Goal: Find specific page/section: Find specific page/section

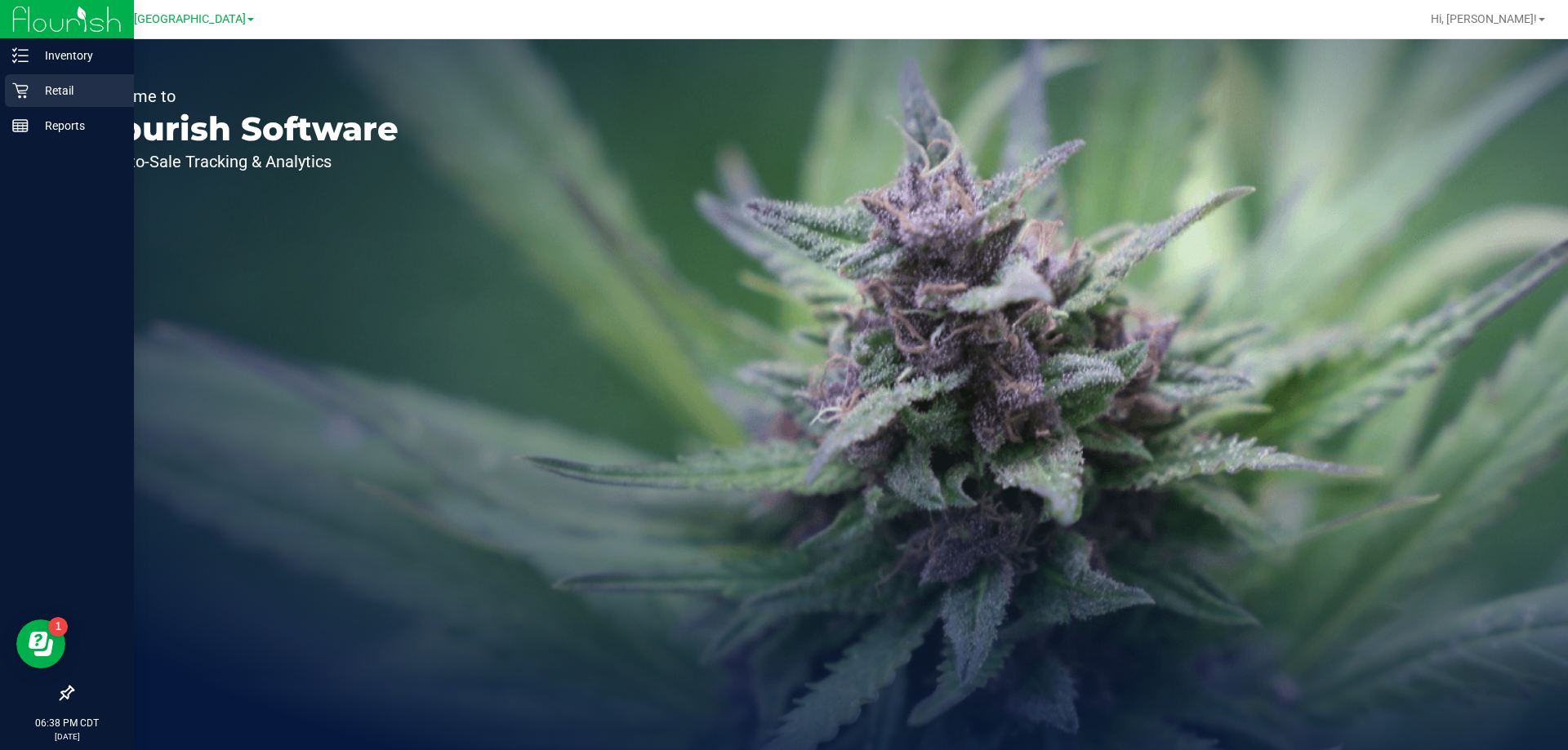
click at [39, 86] on p "Retail" at bounding box center [77, 91] width 98 height 20
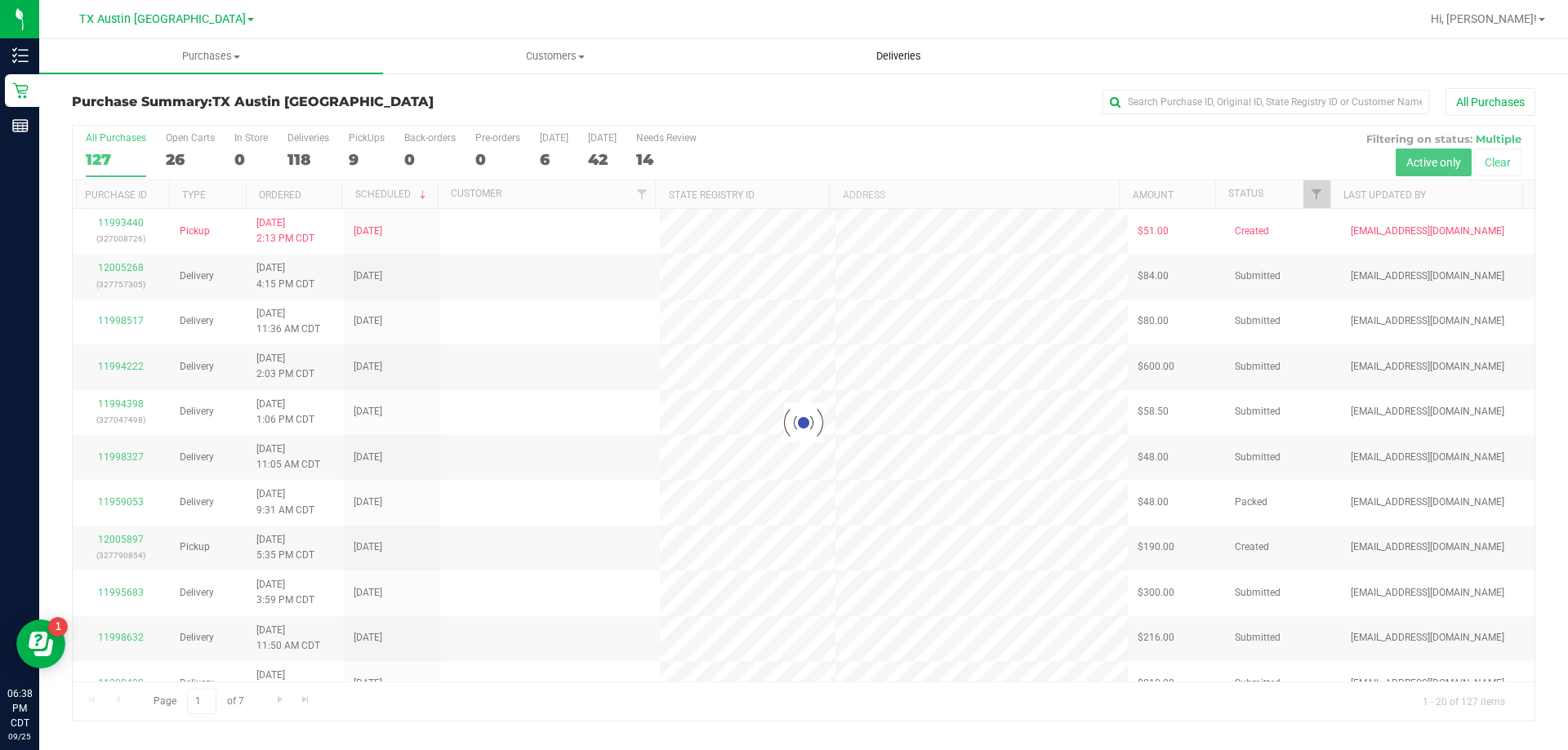
click at [889, 52] on span "Deliveries" at bounding box center [898, 57] width 89 height 15
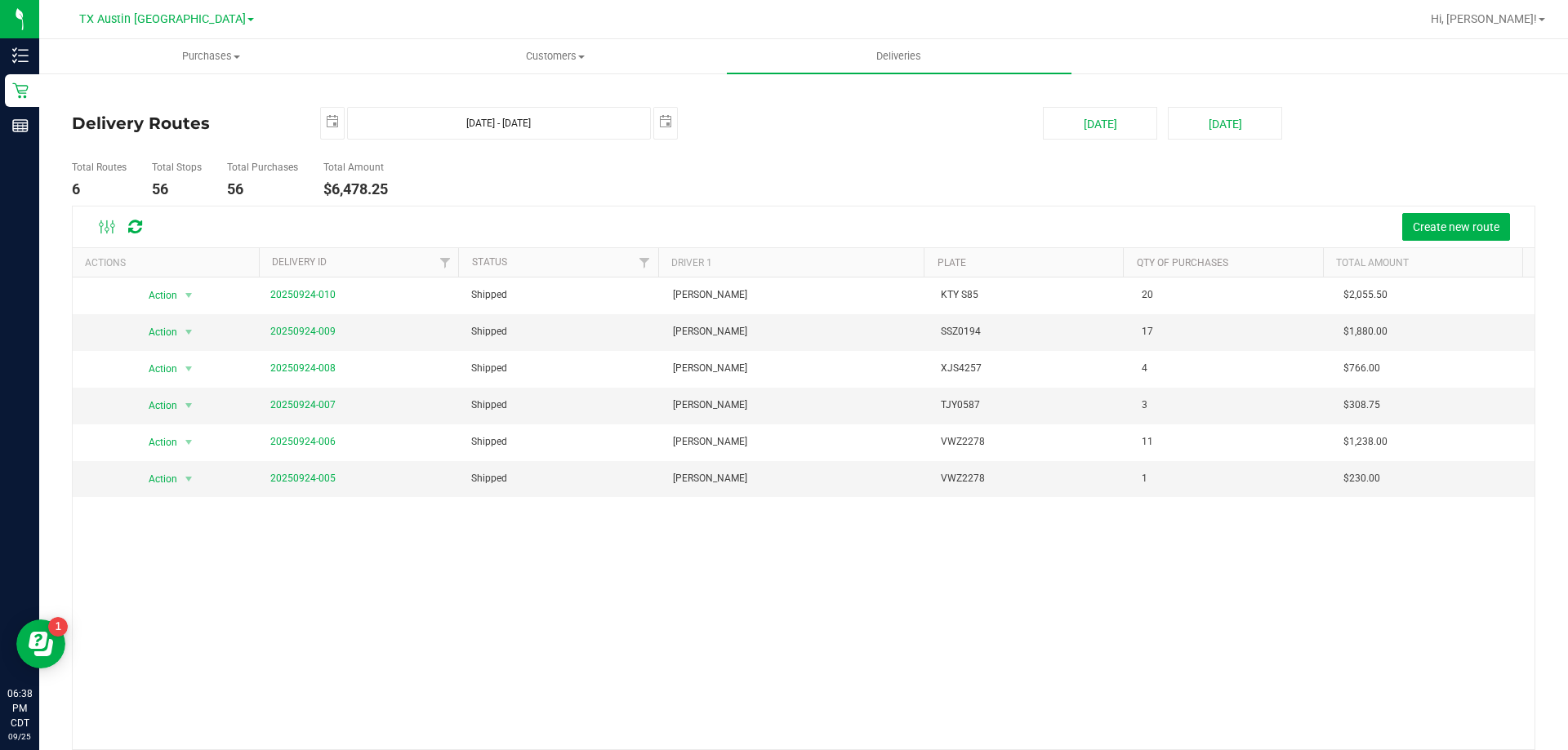
click at [199, 16] on link "TX Austin [GEOGRAPHIC_DATA]" at bounding box center [166, 18] width 175 height 16
click at [146, 81] on link "TX Plano Retail" at bounding box center [166, 79] width 239 height 22
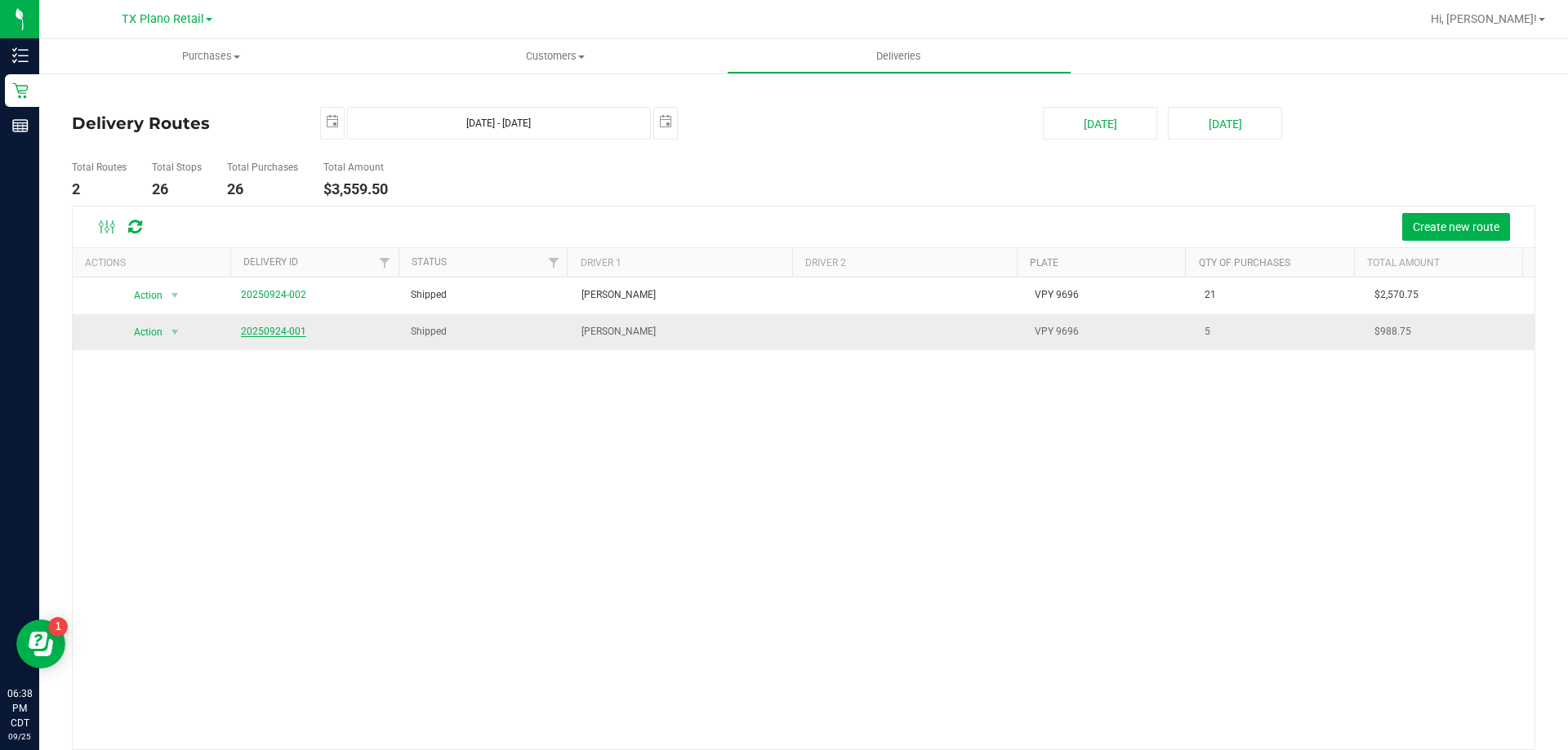
click at [281, 329] on link "20250924-001" at bounding box center [274, 332] width 66 height 12
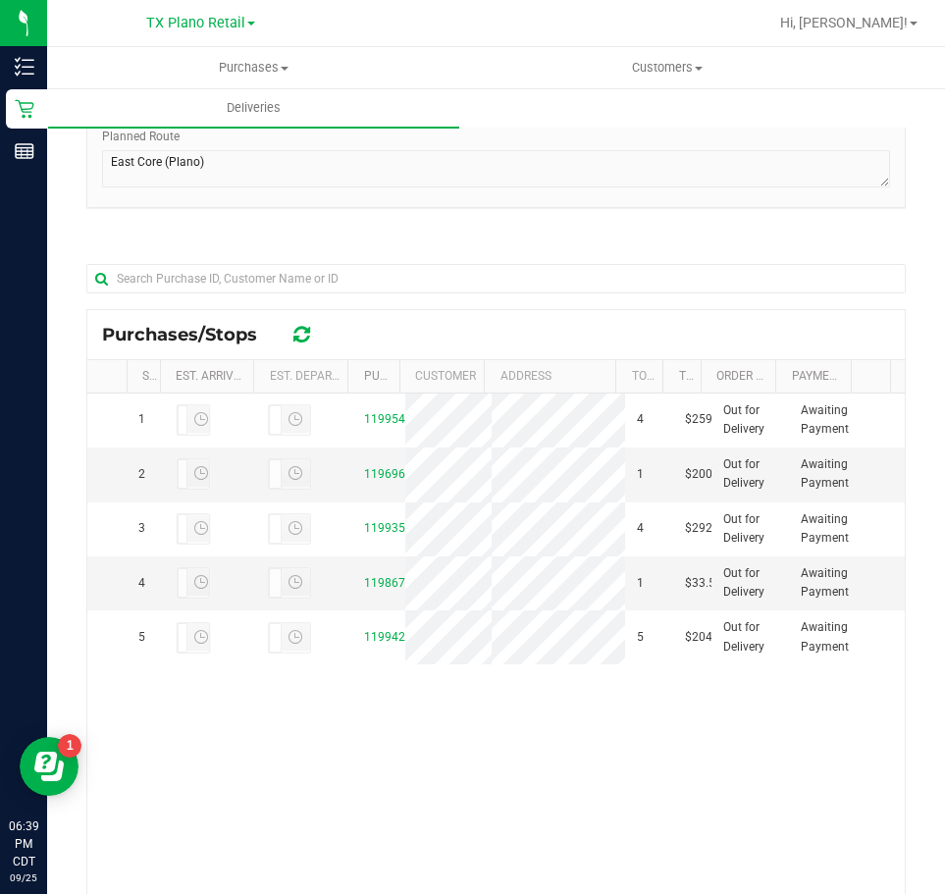
scroll to position [393, 0]
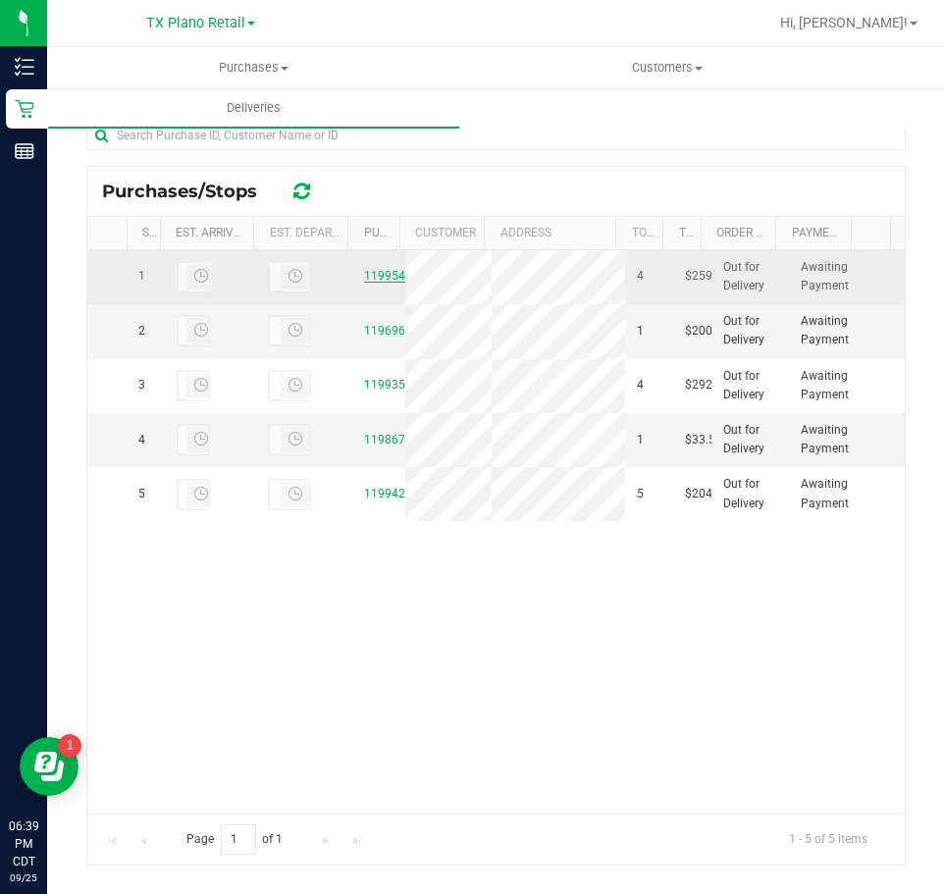
click at [381, 282] on link "11995444" at bounding box center [391, 276] width 55 height 14
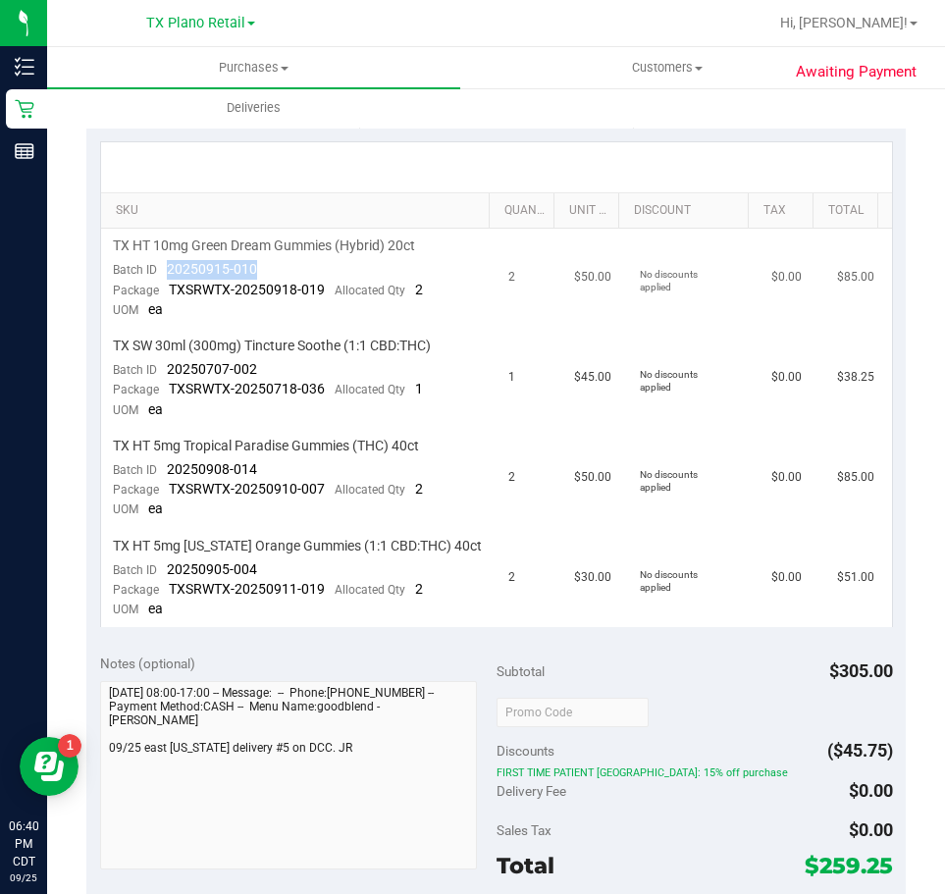
drag, startPoint x: 220, startPoint y: 272, endPoint x: 300, endPoint y: 272, distance: 80.5
click at [300, 272] on td "TX HT 10mg Green Dream Gummies (Hybrid) 20ct Batch ID 20250915-010 Package TXSR…" at bounding box center [299, 279] width 396 height 100
drag, startPoint x: 167, startPoint y: 363, endPoint x: 282, endPoint y: 367, distance: 114.9
click at [282, 367] on td "TX SW 30ml (300mg) Tincture Soothe (1:1 CBD:THC) Batch ID 20250707-002 Package …" at bounding box center [299, 379] width 396 height 100
drag, startPoint x: 168, startPoint y: 475, endPoint x: 277, endPoint y: 472, distance: 109.0
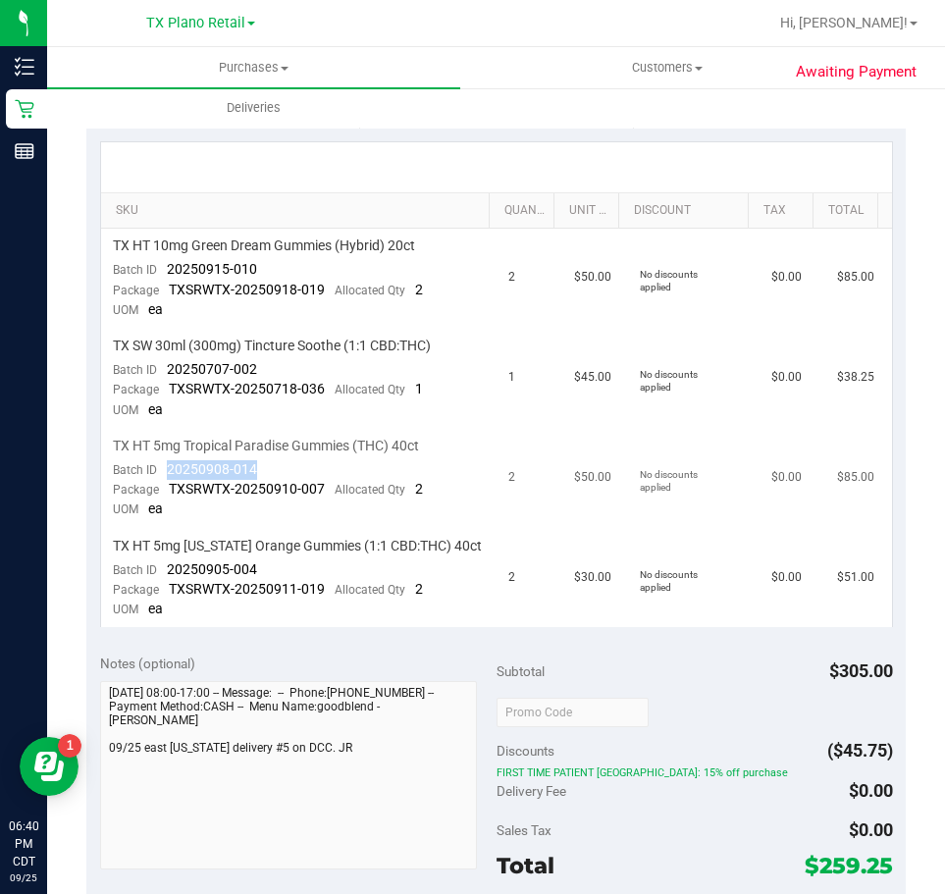
click at [277, 472] on td "TX HT 5mg Tropical Paradise Gummies (THC) 40ct Batch ID 20250908-014 Package TX…" at bounding box center [299, 479] width 396 height 100
drag, startPoint x: 162, startPoint y: 575, endPoint x: 221, endPoint y: 571, distance: 59.0
click at [269, 574] on td "TX HT 5mg [US_STATE] Orange Gummies (1:1 CBD:THC) 40ct Batch ID 20250905-004 Pa…" at bounding box center [299, 578] width 396 height 99
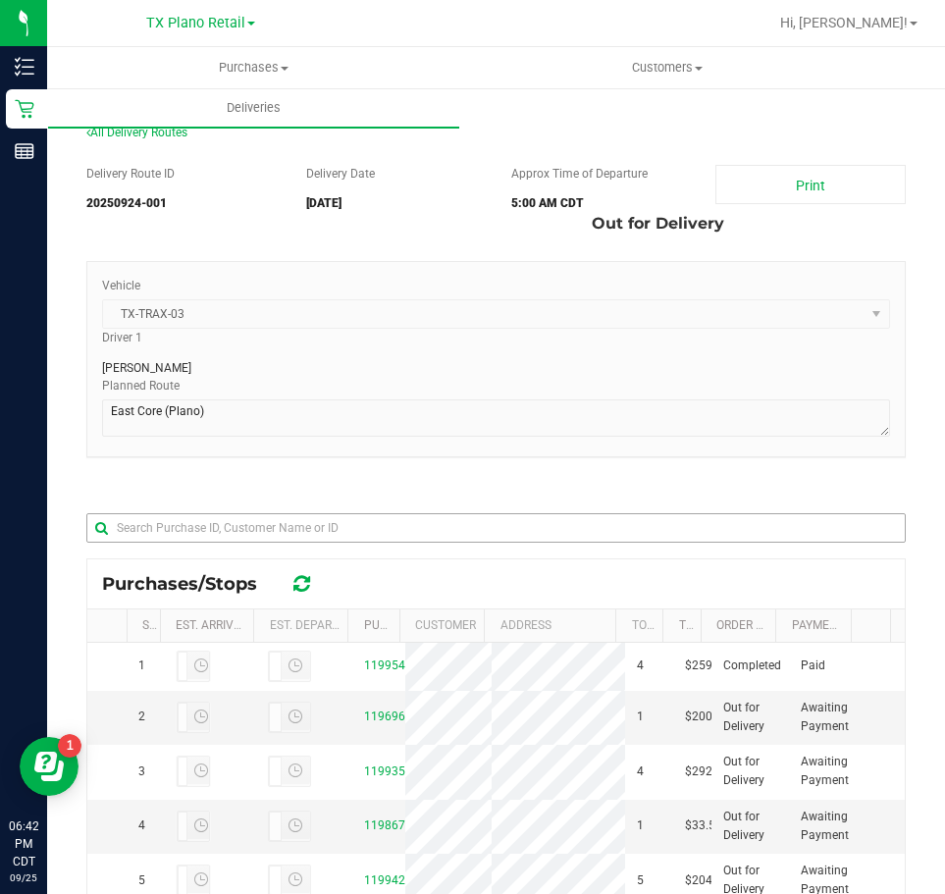
scroll to position [294, 0]
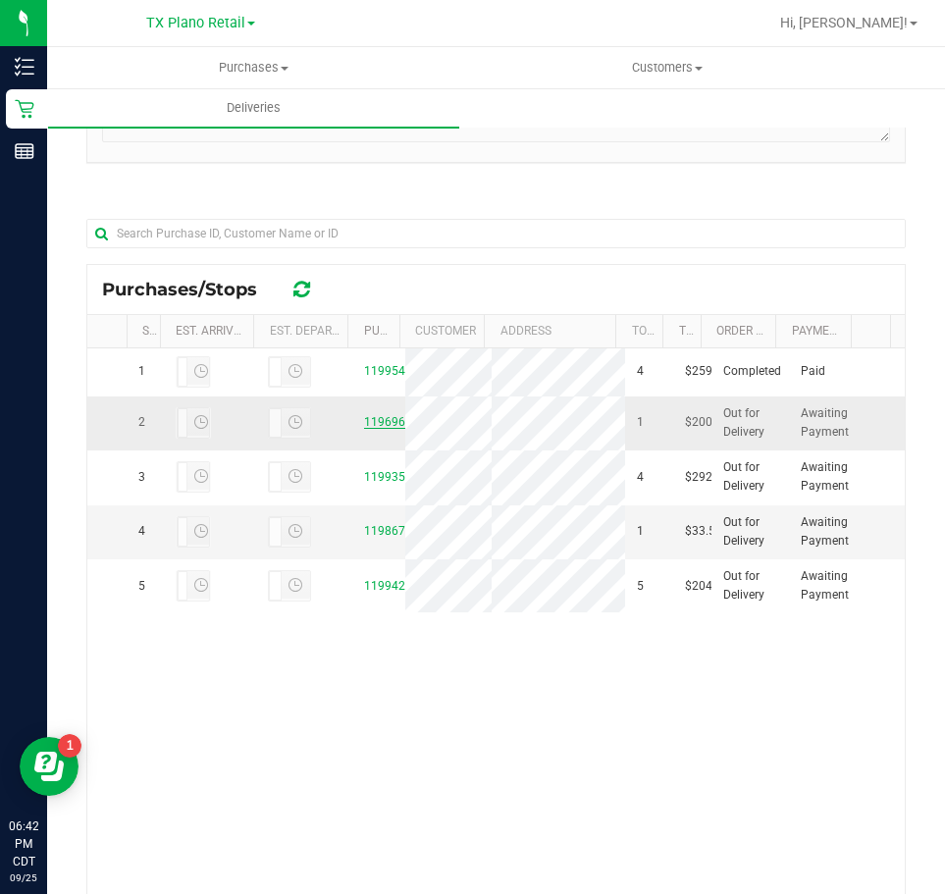
click at [375, 429] on link "11969618" at bounding box center [391, 422] width 55 height 14
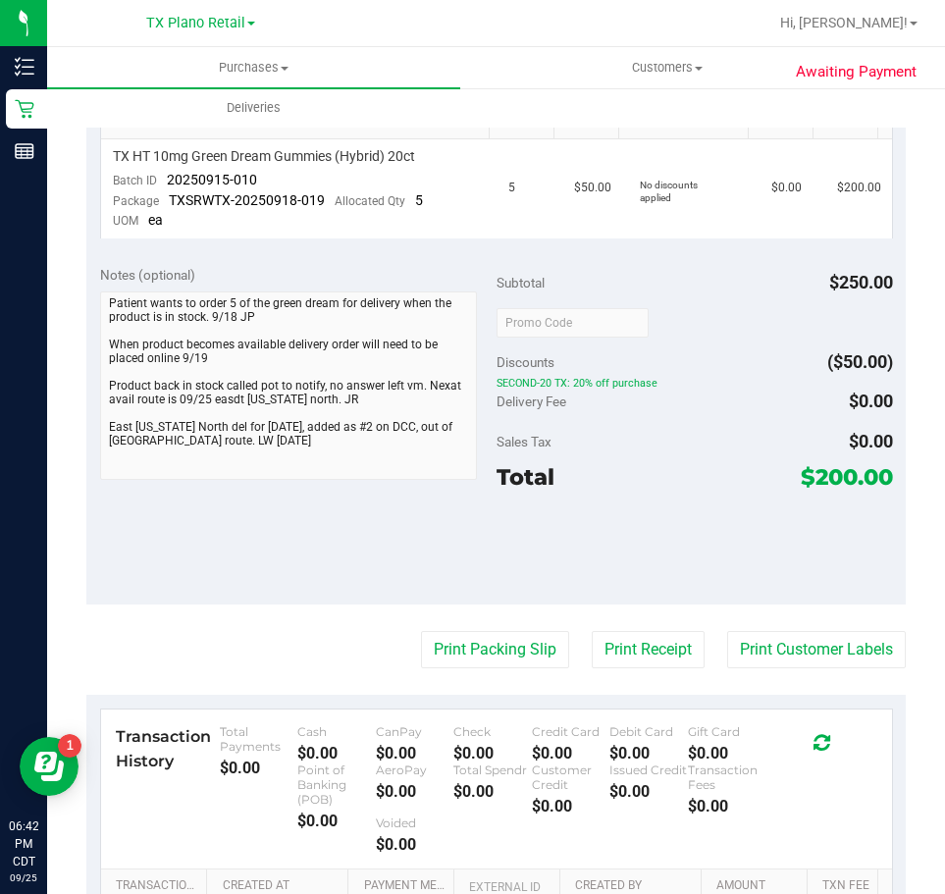
scroll to position [98, 0]
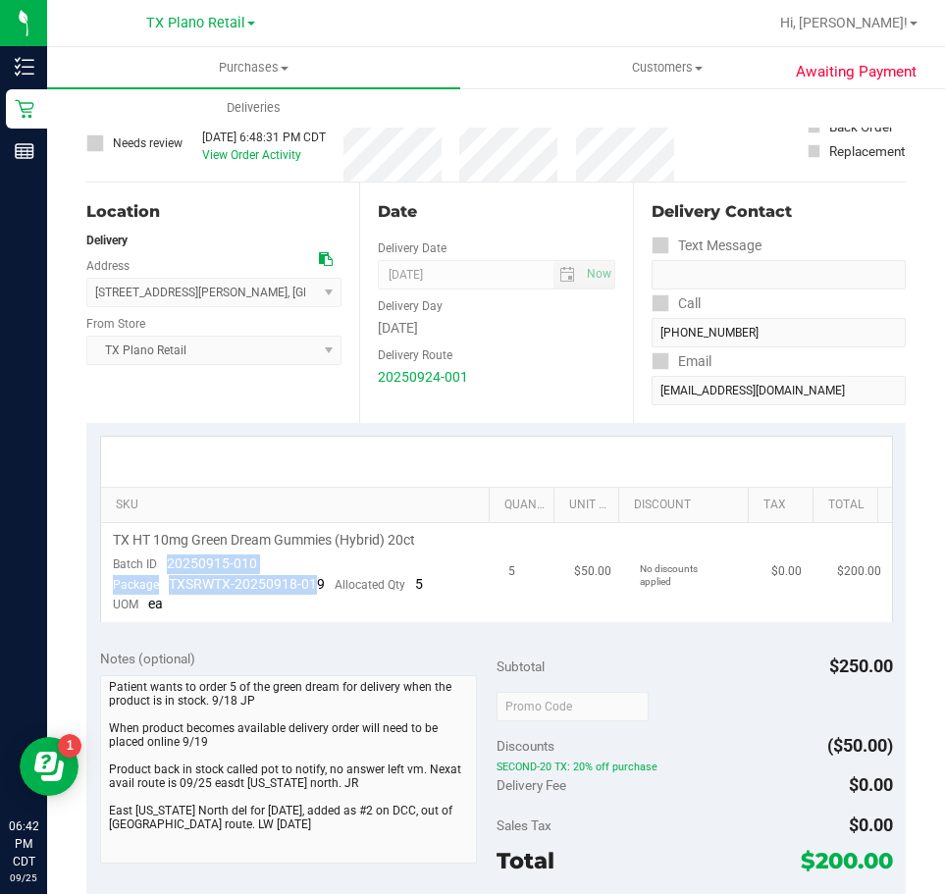
drag, startPoint x: 170, startPoint y: 565, endPoint x: 312, endPoint y: 579, distance: 143.0
click at [312, 579] on td "TX HT 10mg Green Dream Gummies (Hybrid) 20ct Batch ID 20250915-010 Package TXSR…" at bounding box center [299, 572] width 396 height 99
click at [290, 544] on span "TX HT 10mg Green Dream Gummies (Hybrid) 20ct" at bounding box center [264, 540] width 302 height 19
drag, startPoint x: 167, startPoint y: 567, endPoint x: 269, endPoint y: 566, distance: 102.1
click at [269, 566] on td "TX HT 10mg Green Dream Gummies (Hybrid) 20ct Batch ID 20250915-010 Package TXSR…" at bounding box center [299, 572] width 396 height 99
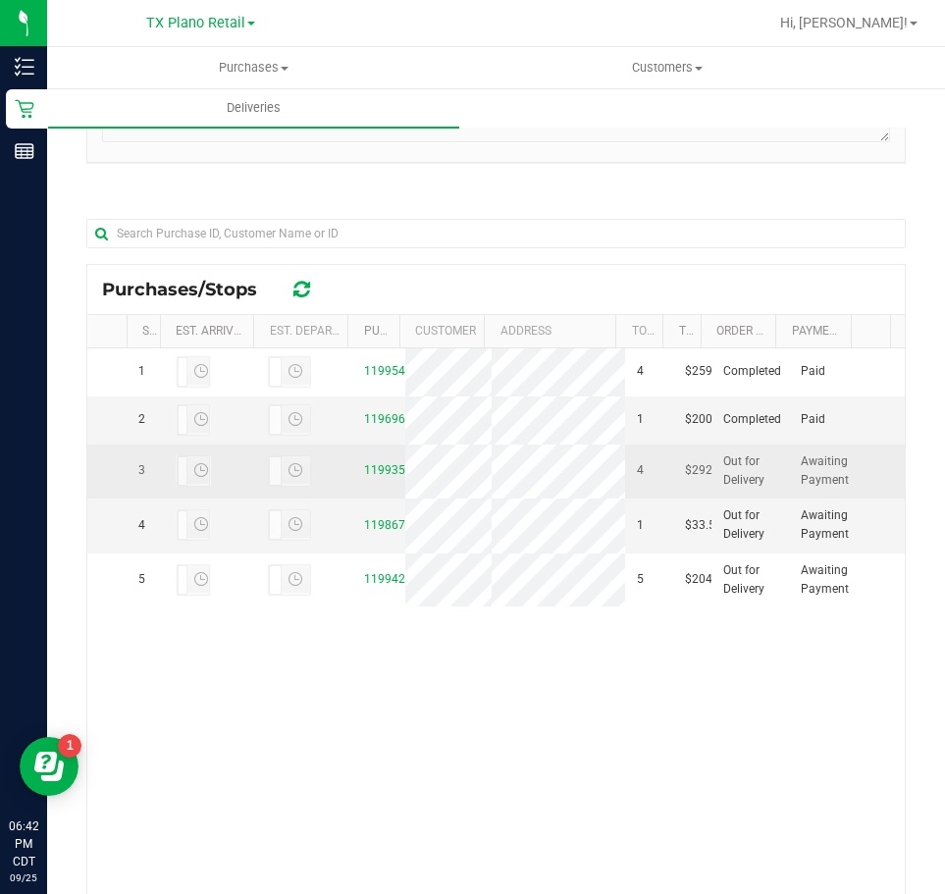
scroll to position [304, 0]
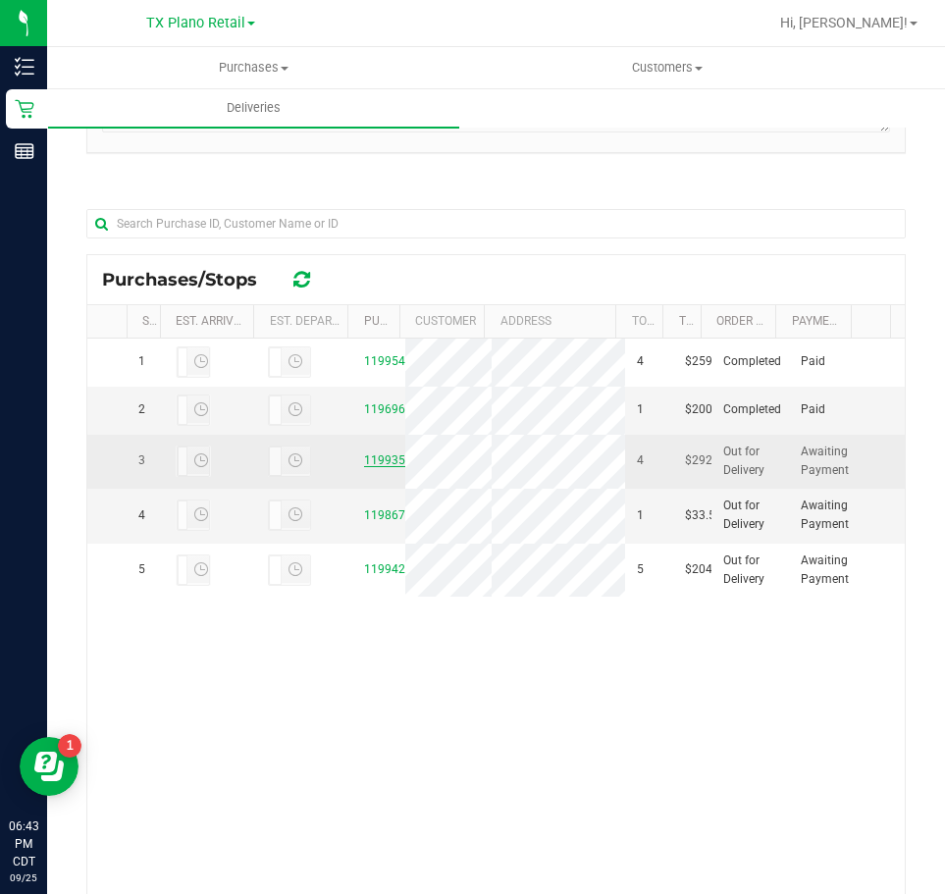
click at [370, 467] on link "11993507" at bounding box center [391, 460] width 55 height 14
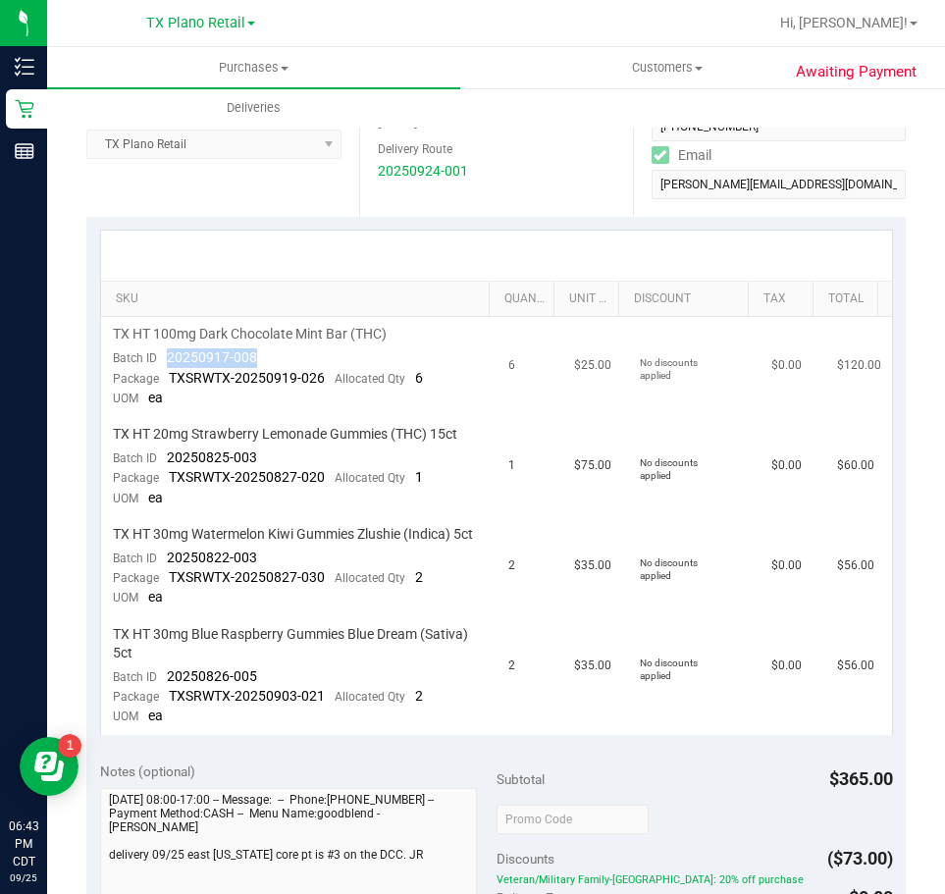
drag, startPoint x: 167, startPoint y: 358, endPoint x: 269, endPoint y: 363, distance: 102.2
click at [269, 363] on td "TX HT 100mg Dark Chocolate Mint Bar (THC) Batch ID 20250917-008 Package TXSRWTX…" at bounding box center [299, 367] width 396 height 100
drag, startPoint x: 167, startPoint y: 453, endPoint x: 297, endPoint y: 454, distance: 130.6
click at [297, 454] on td "TX HT 20mg Strawberry Lemonade Gummies (THC) 15ct Batch ID 20250825-003 Package…" at bounding box center [299, 467] width 396 height 100
drag, startPoint x: 156, startPoint y: 589, endPoint x: 184, endPoint y: 581, distance: 28.6
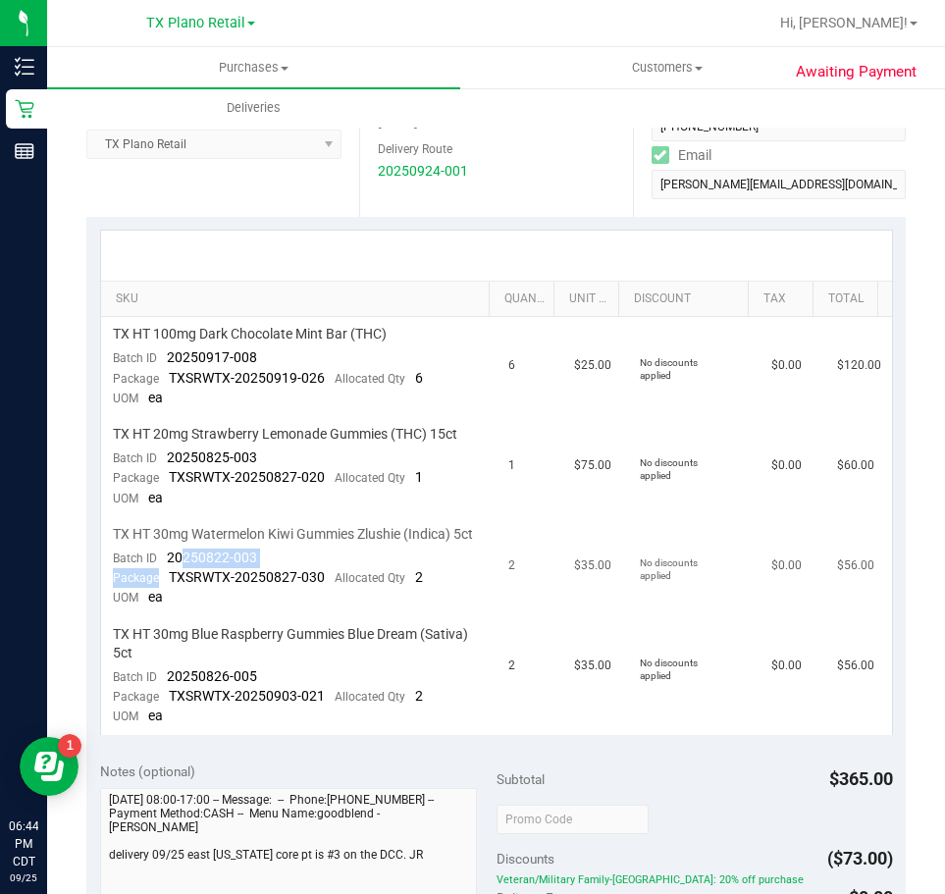
click at [184, 581] on td "TX HT 30mg Watermelon Kiwi Gummies Zlushie (Indica) 5ct Batch ID 20250822-003 P…" at bounding box center [299, 567] width 396 height 100
click at [182, 565] on span "20250822-003" at bounding box center [212, 558] width 90 height 16
drag, startPoint x: 170, startPoint y: 574, endPoint x: 275, endPoint y: 578, distance: 105.1
click at [275, 578] on td "TX HT 30mg Watermelon Kiwi Gummies Zlushie (Indica) 5ct Batch ID 20250822-003 P…" at bounding box center [299, 567] width 396 height 100
drag, startPoint x: 168, startPoint y: 697, endPoint x: 256, endPoint y: 692, distance: 88.5
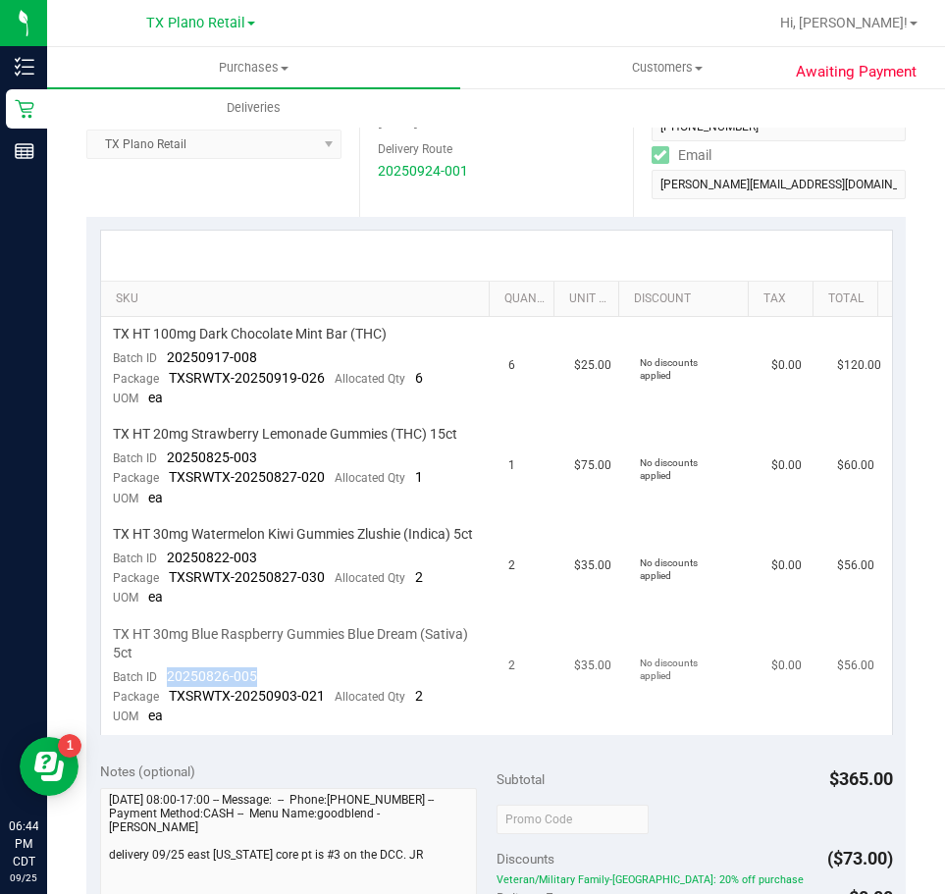
click at [256, 692] on td "TX HT 30mg Blue Raspberry Gummies Blue Dream (Sativa) 5ct Batch ID 20250826-005…" at bounding box center [299, 676] width 396 height 118
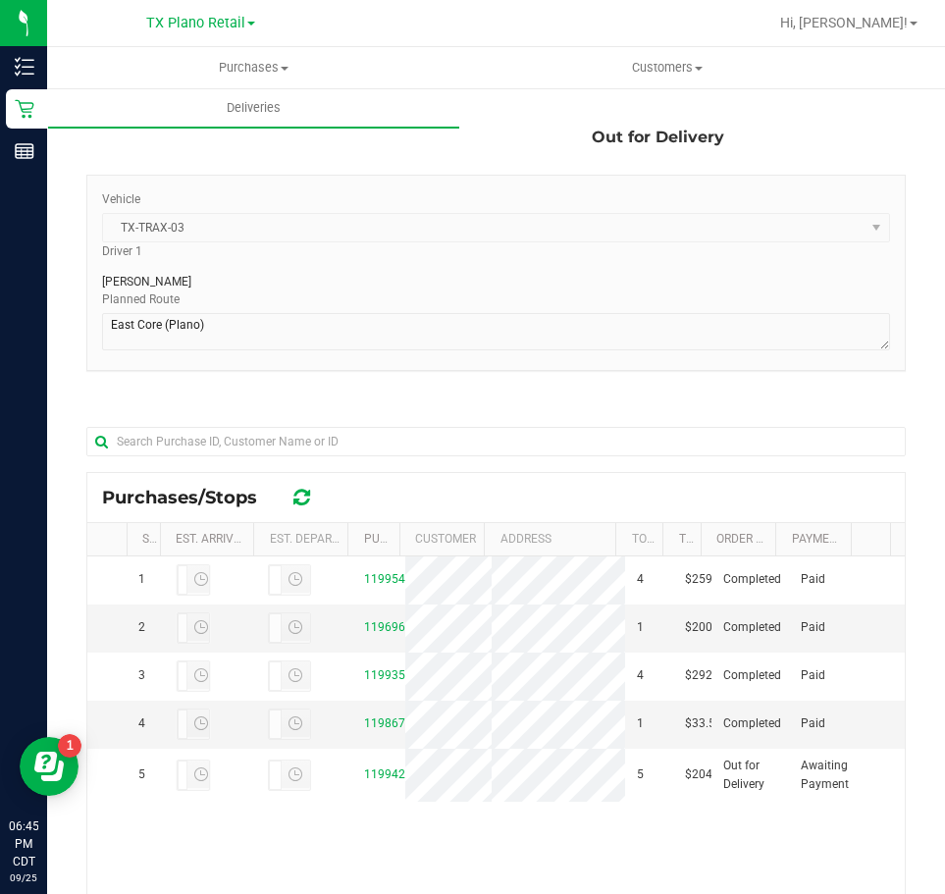
scroll to position [393, 0]
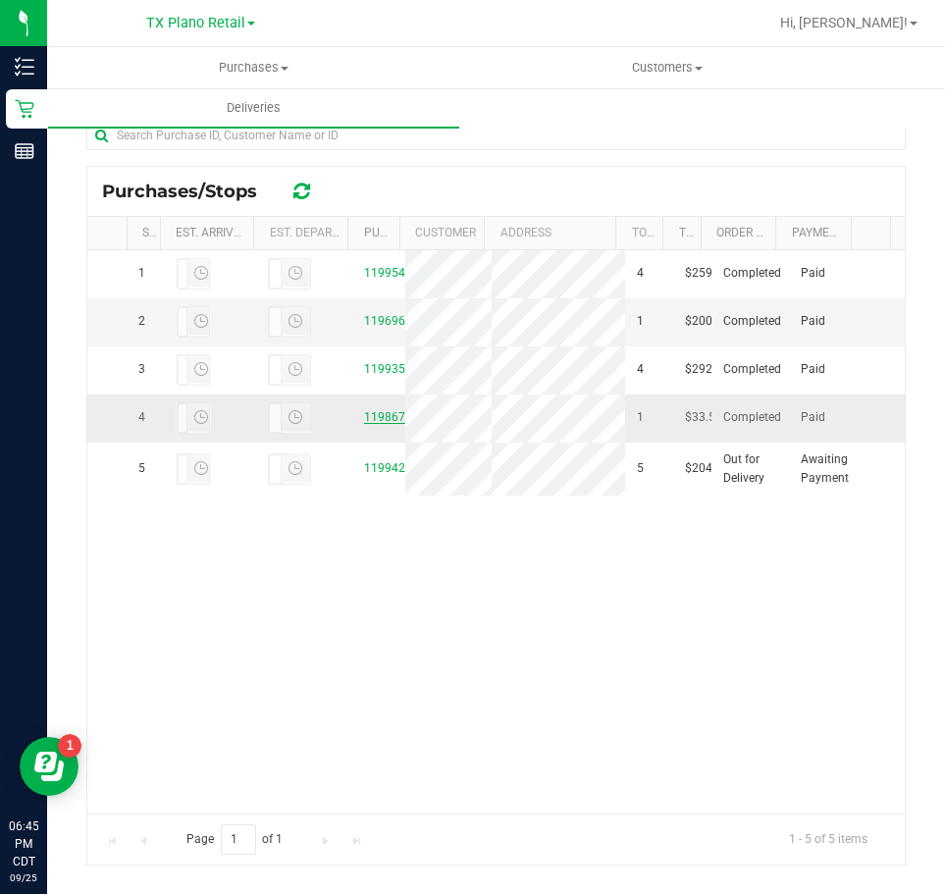
click at [371, 424] on link "11986709" at bounding box center [391, 417] width 55 height 14
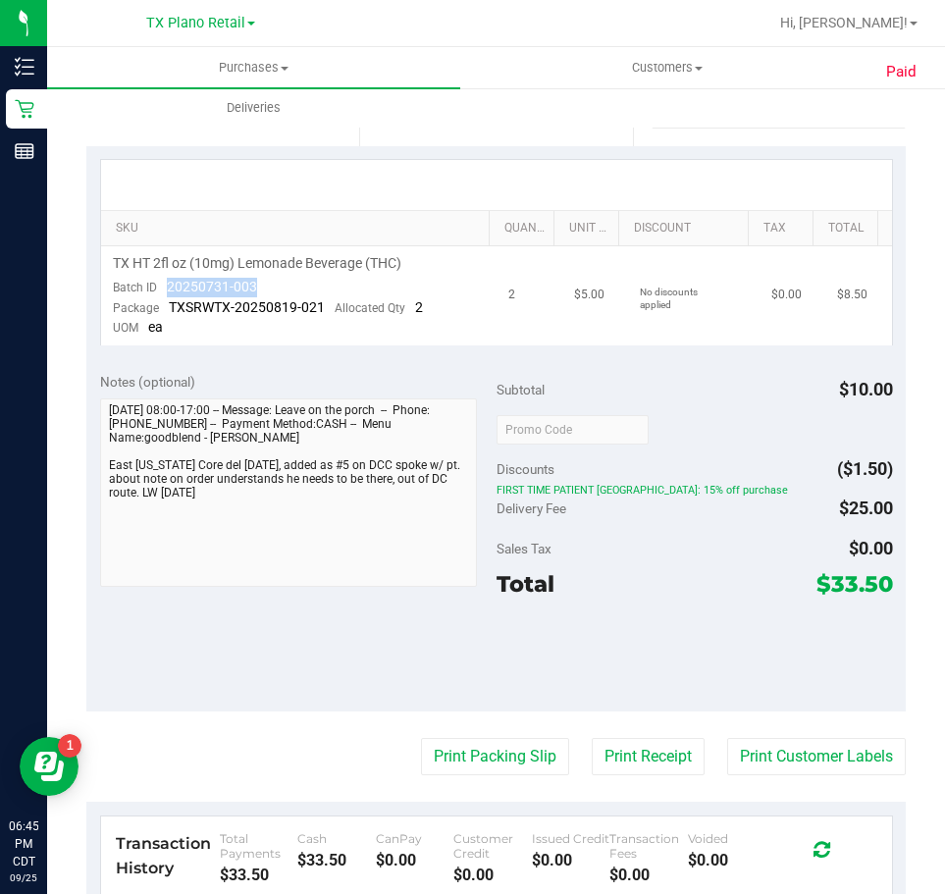
drag, startPoint x: 167, startPoint y: 286, endPoint x: 264, endPoint y: 293, distance: 97.4
click at [264, 293] on td "TX HT 2fl oz (10mg) Lemonade Beverage (THC) Batch ID 20250731-003 Package TXSRW…" at bounding box center [299, 295] width 396 height 99
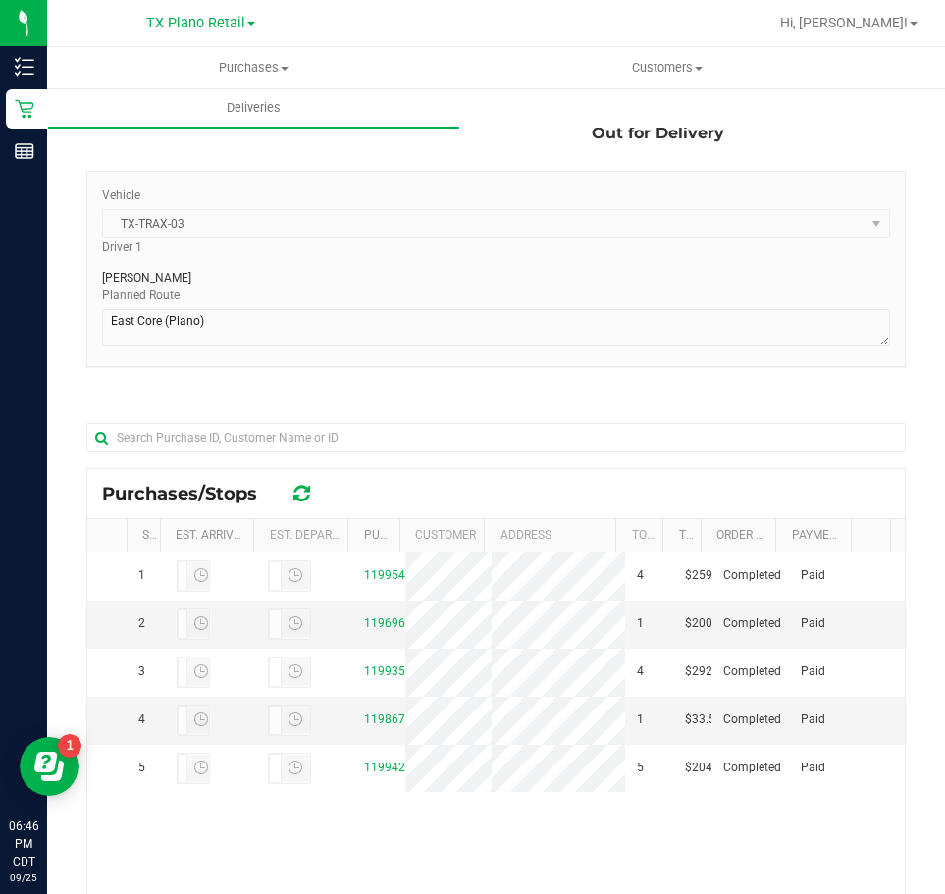
scroll to position [416, 0]
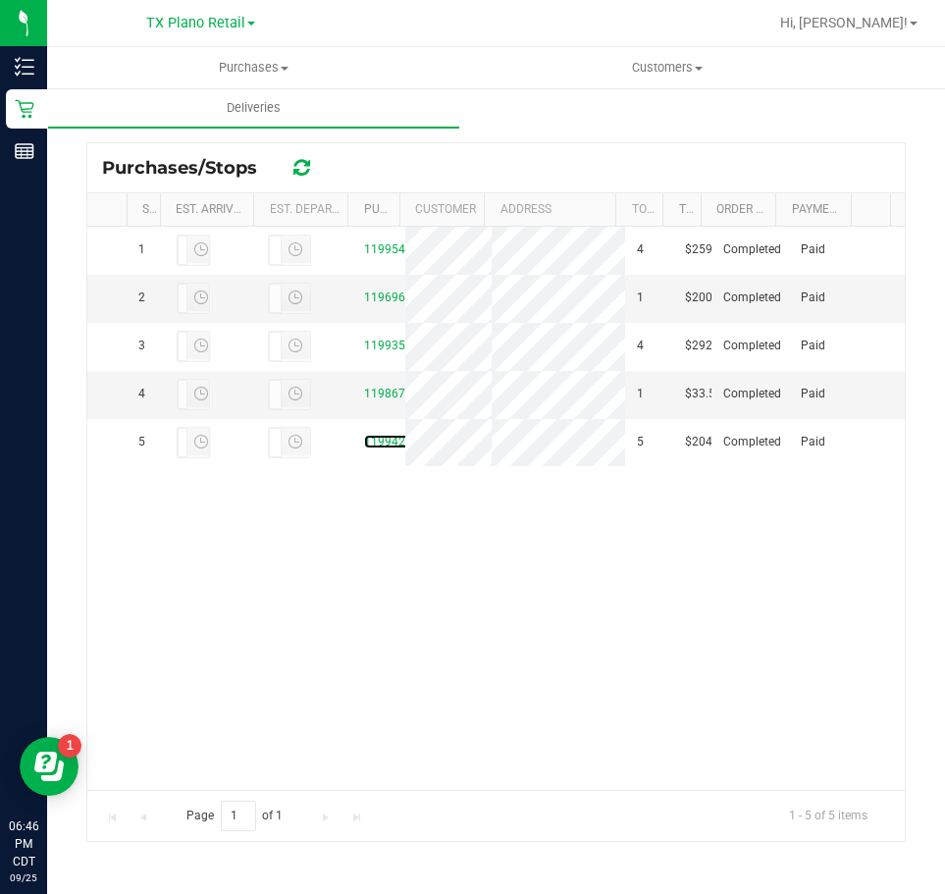
drag, startPoint x: 373, startPoint y: 510, endPoint x: 568, endPoint y: 450, distance: 204.6
click at [374, 449] on link "11994231" at bounding box center [391, 442] width 55 height 14
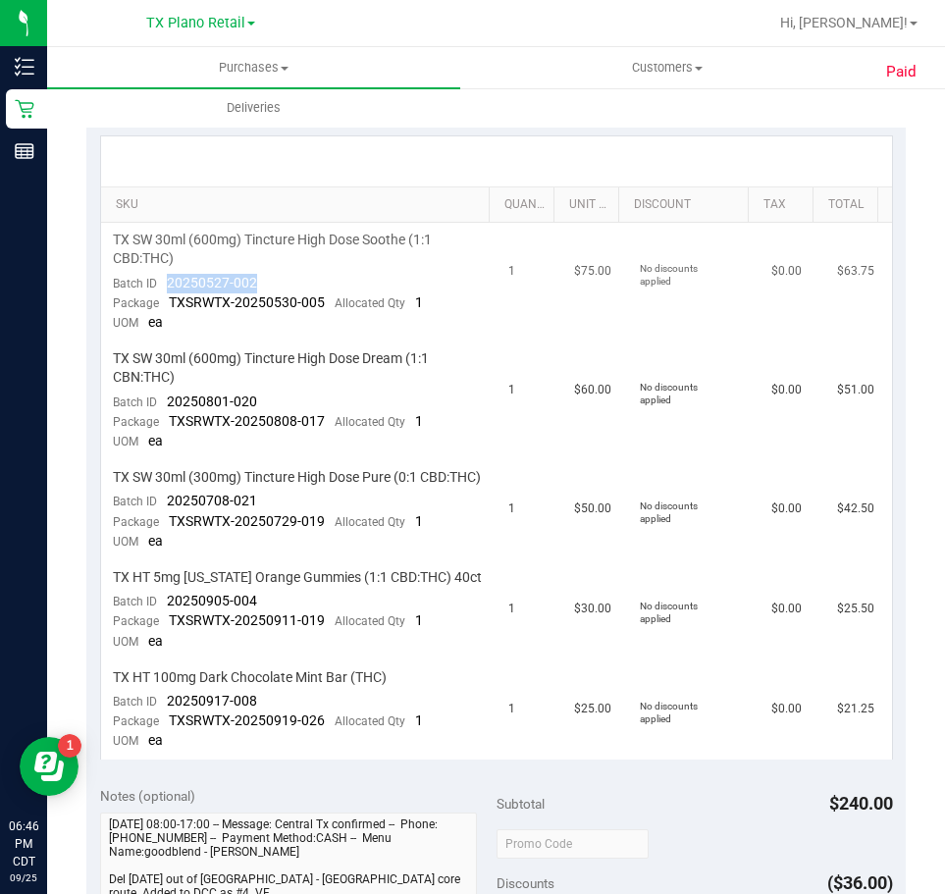
drag, startPoint x: 166, startPoint y: 282, endPoint x: 291, endPoint y: 290, distance: 124.9
click at [291, 290] on td "TX SW 30ml (600mg) Tincture High Dose Soothe (1:1 CBD:THC) Batch ID 20250527-00…" at bounding box center [299, 282] width 396 height 119
drag, startPoint x: 165, startPoint y: 406, endPoint x: 264, endPoint y: 406, distance: 99.1
click at [264, 406] on td "TX SW 30ml (600mg) Tincture High Dose Dream (1:1 CBN:THC) Batch ID 20250801-020…" at bounding box center [299, 401] width 396 height 119
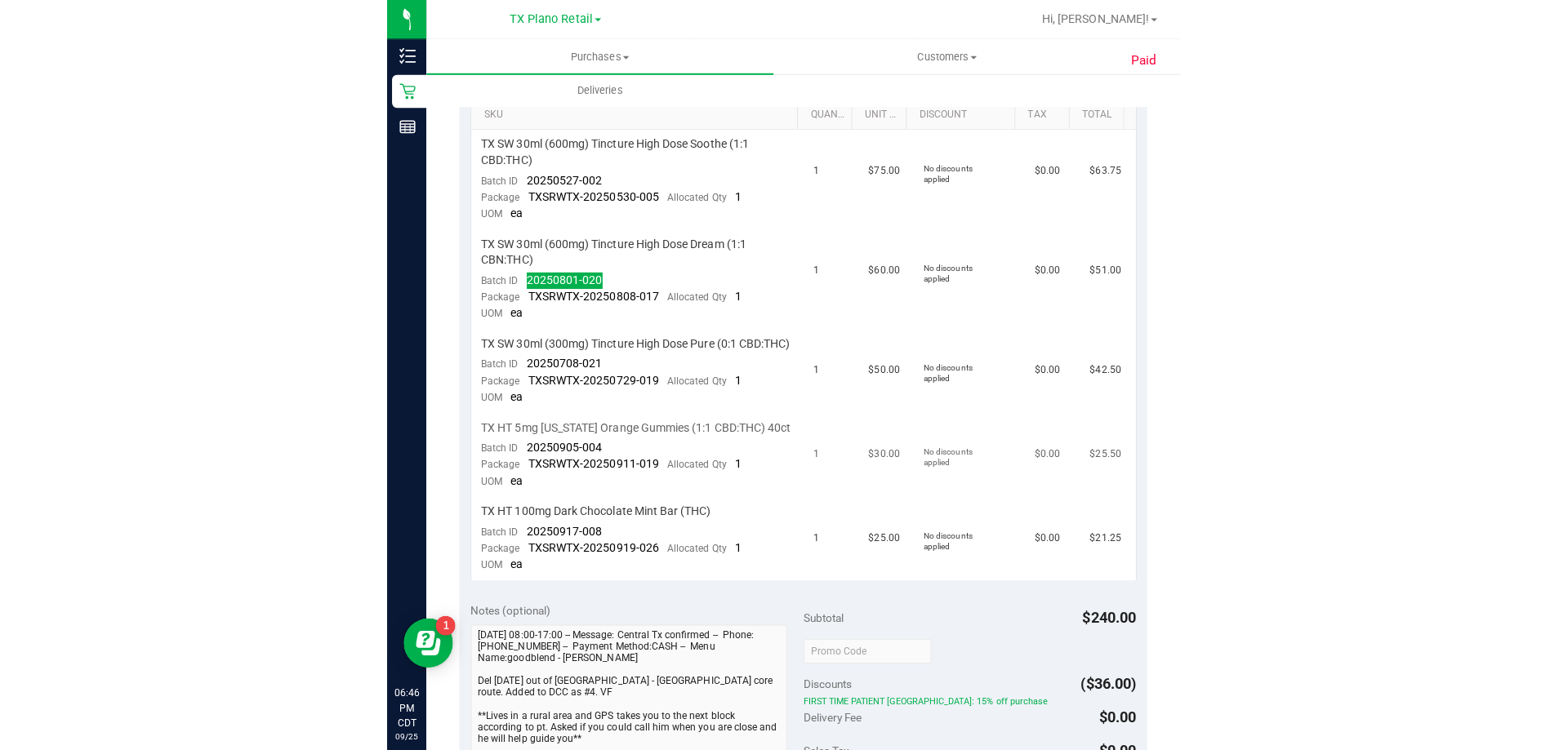
scroll to position [427, 0]
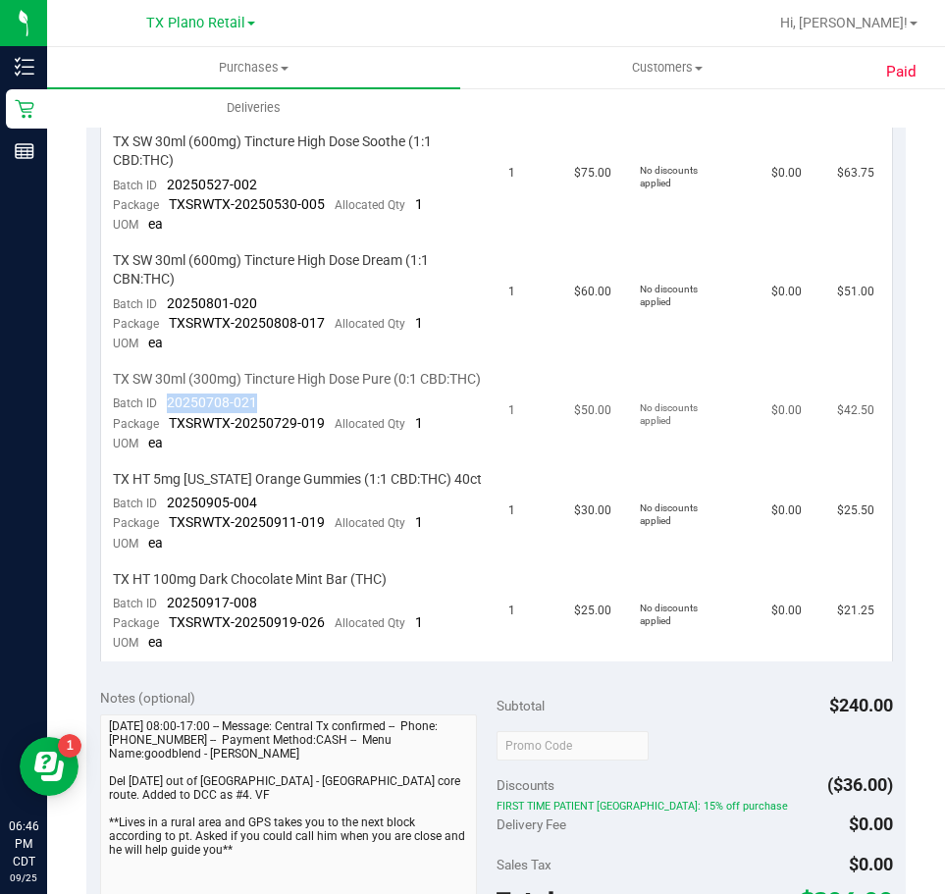
drag, startPoint x: 157, startPoint y: 423, endPoint x: 264, endPoint y: 424, distance: 107.0
click at [264, 424] on td "TX SW 30ml (300mg) Tincture High Dose Pure (0:1 CBD:THC) Batch ID 20250708-021 …" at bounding box center [299, 412] width 396 height 100
drag, startPoint x: 167, startPoint y: 518, endPoint x: 293, endPoint y: 527, distance: 126.0
click at [293, 527] on td "TX HT 5mg [US_STATE] Orange Gummies (1:1 CBD:THC) 40ct Batch ID 20250905-004 Pa…" at bounding box center [299, 512] width 396 height 100
drag, startPoint x: 156, startPoint y: 620, endPoint x: 247, endPoint y: 626, distance: 91.5
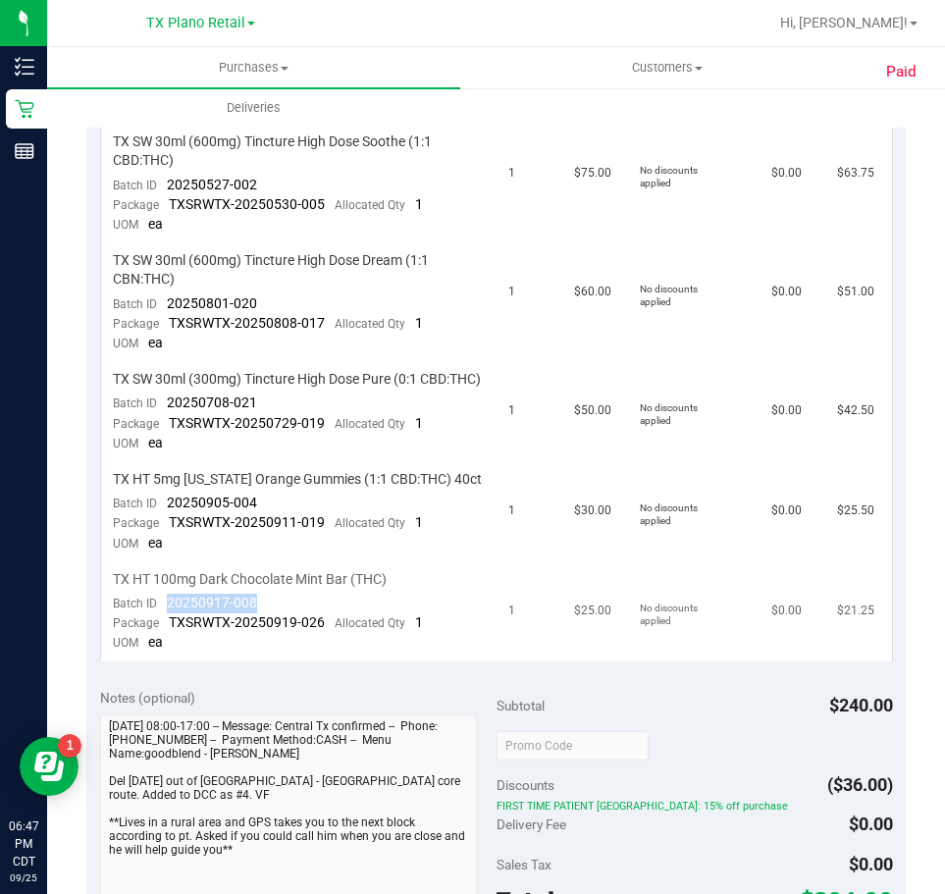
click at [266, 630] on td "TX HT 100mg Dark Chocolate Mint Bar (THC) Batch ID 20250917-008 Package TXSRWTX…" at bounding box center [299, 611] width 396 height 99
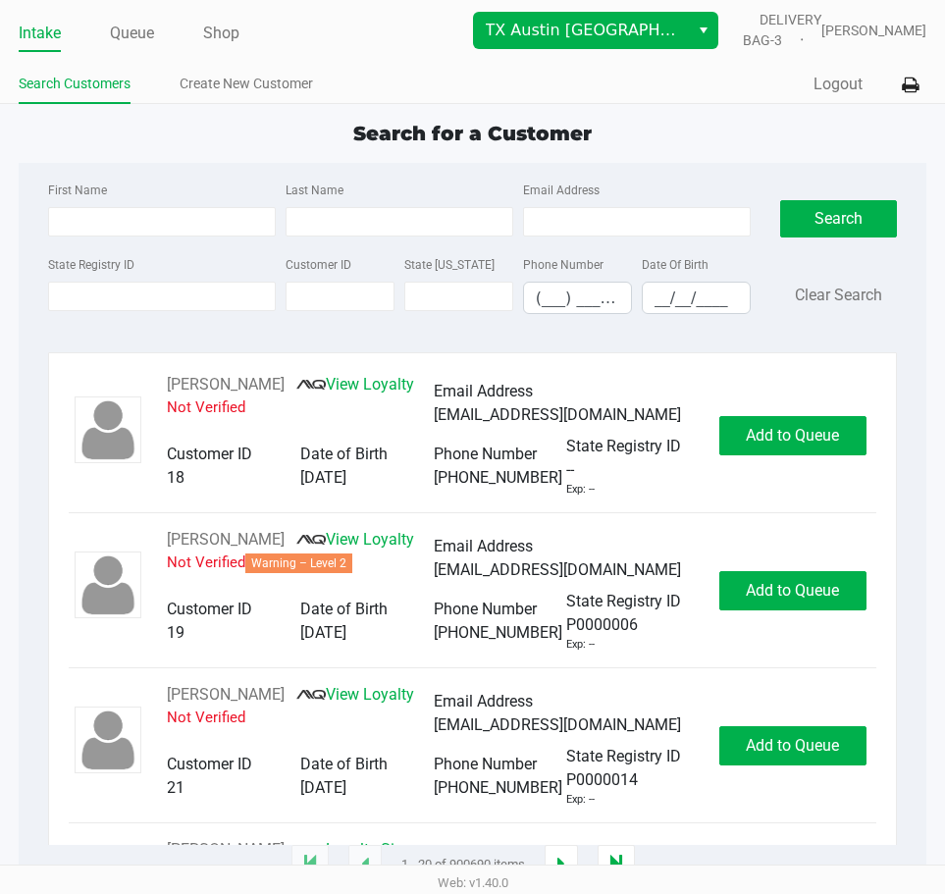
click at [710, 42] on button "Select" at bounding box center [703, 30] width 28 height 35
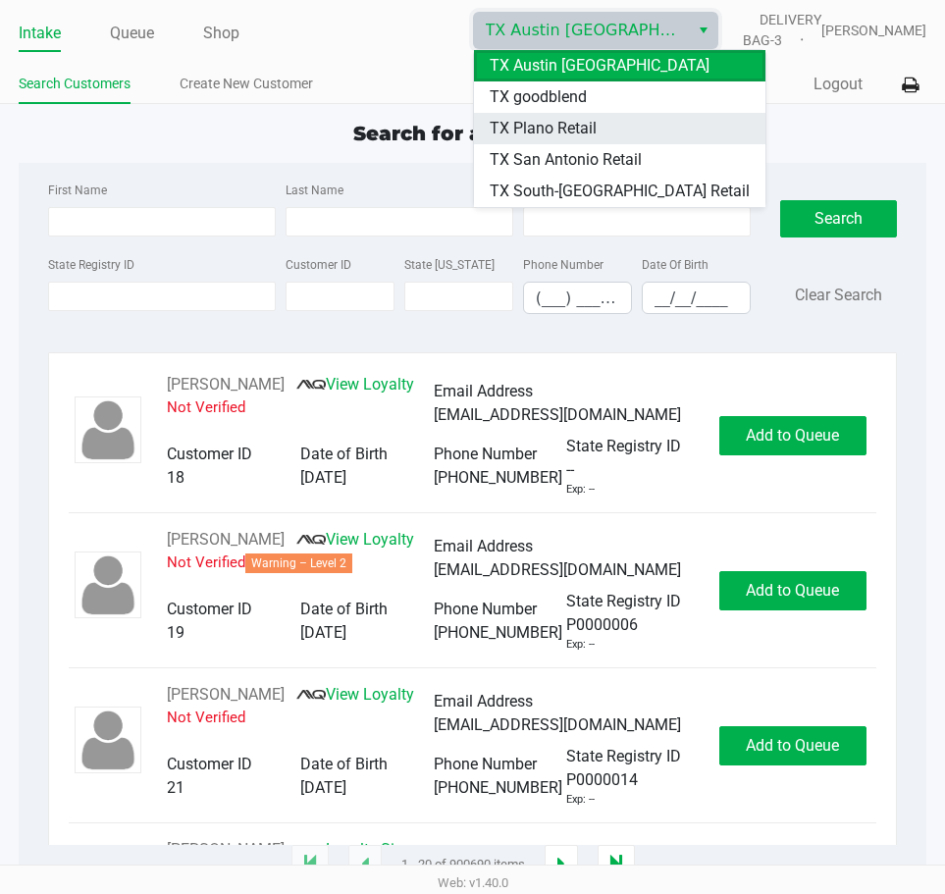
click at [613, 119] on li "TX Plano Retail" at bounding box center [620, 128] width 292 height 31
